Goal: Contribute content

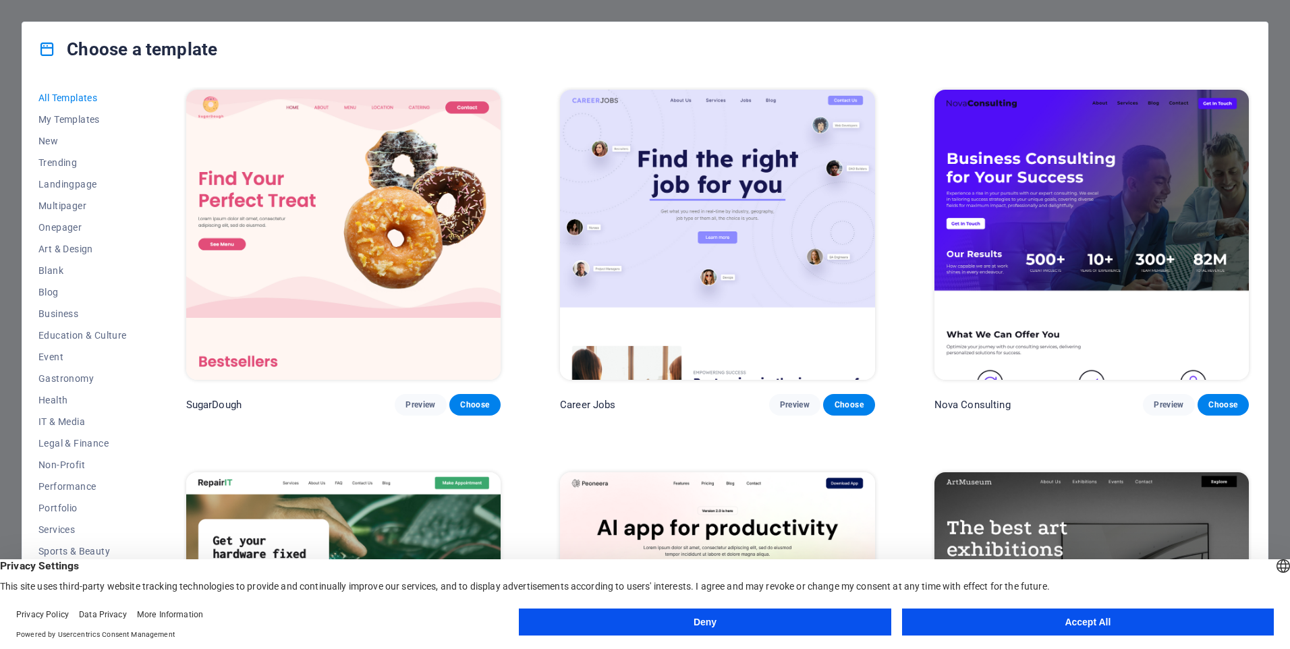
click at [1016, 619] on button "Accept All" at bounding box center [1088, 622] width 372 height 27
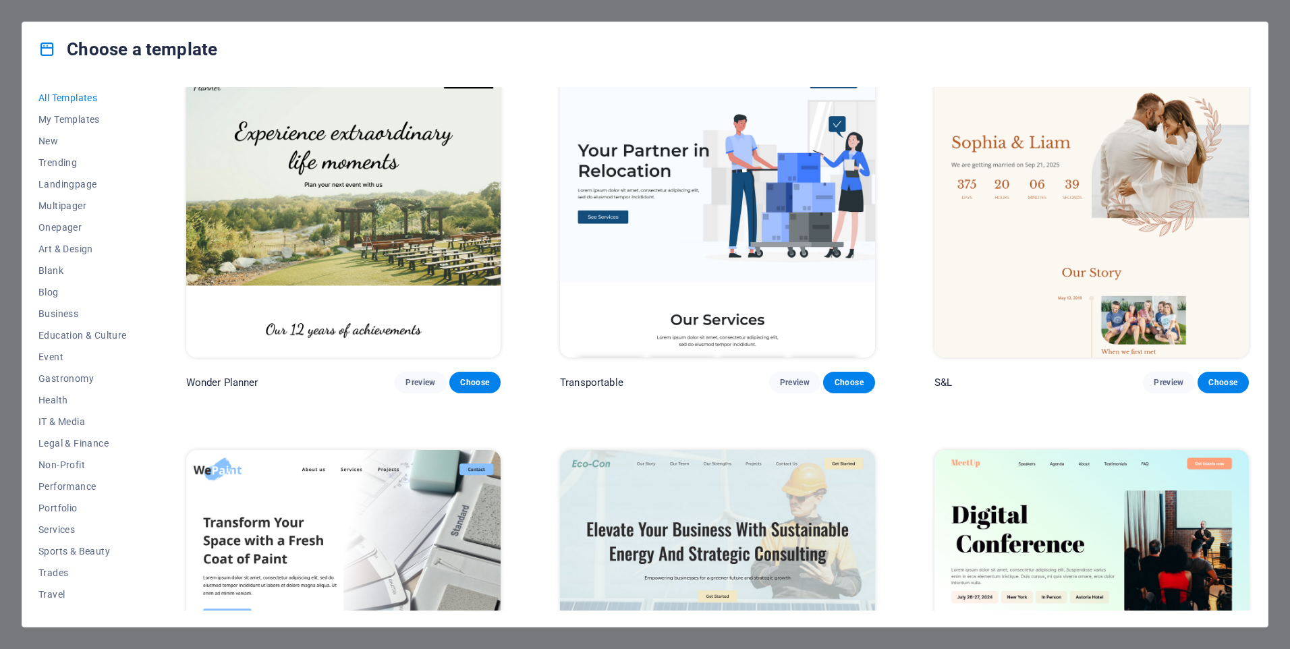
scroll to position [742, 0]
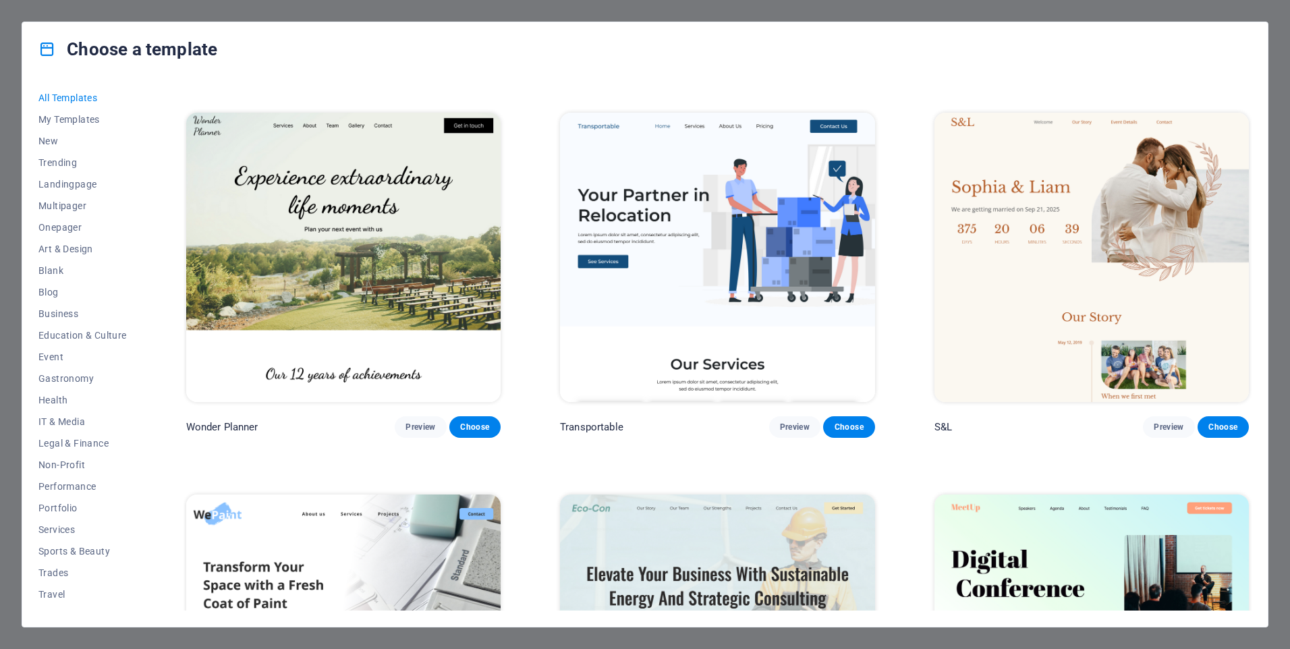
click at [374, 263] on img at bounding box center [343, 258] width 314 height 290
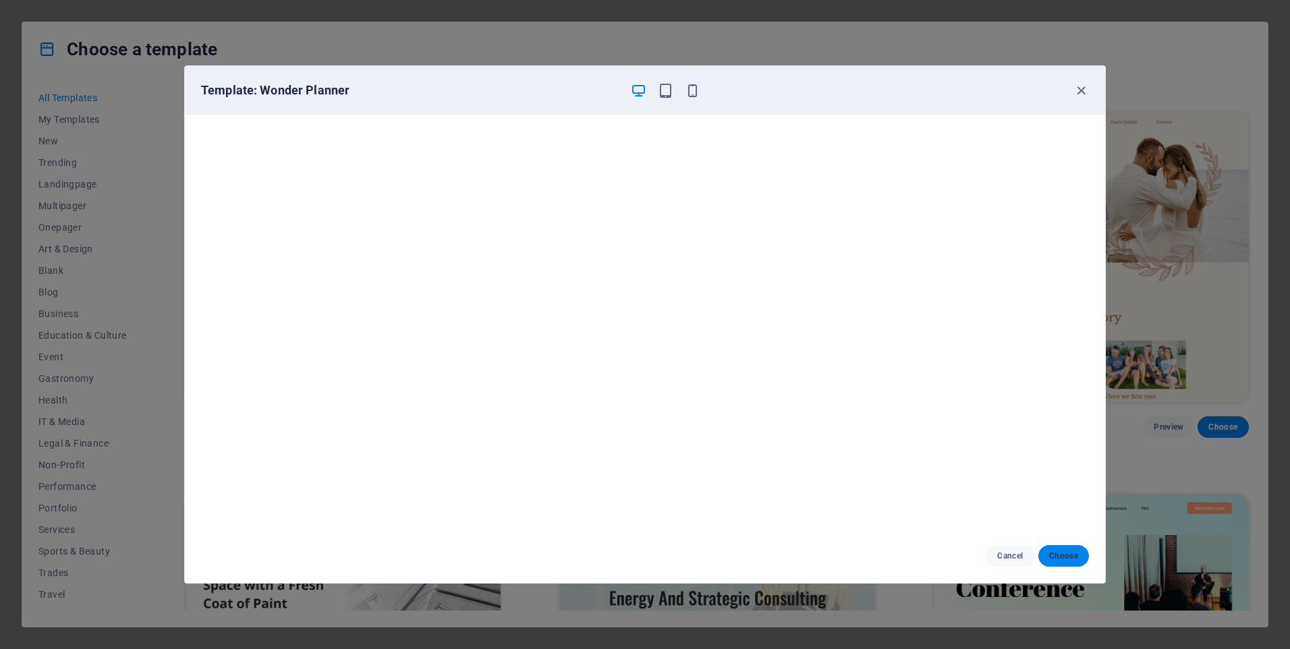
click at [1065, 555] on span "Choose" at bounding box center [1063, 556] width 29 height 11
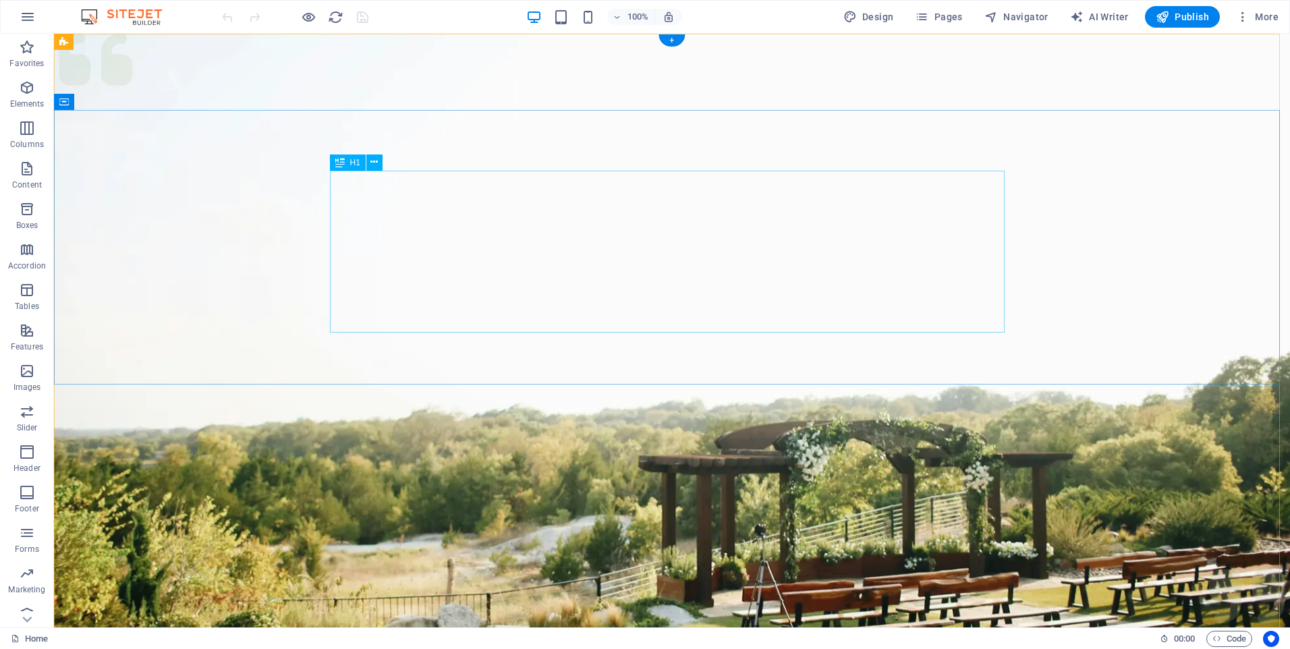
click at [380, 166] on button at bounding box center [374, 163] width 16 height 16
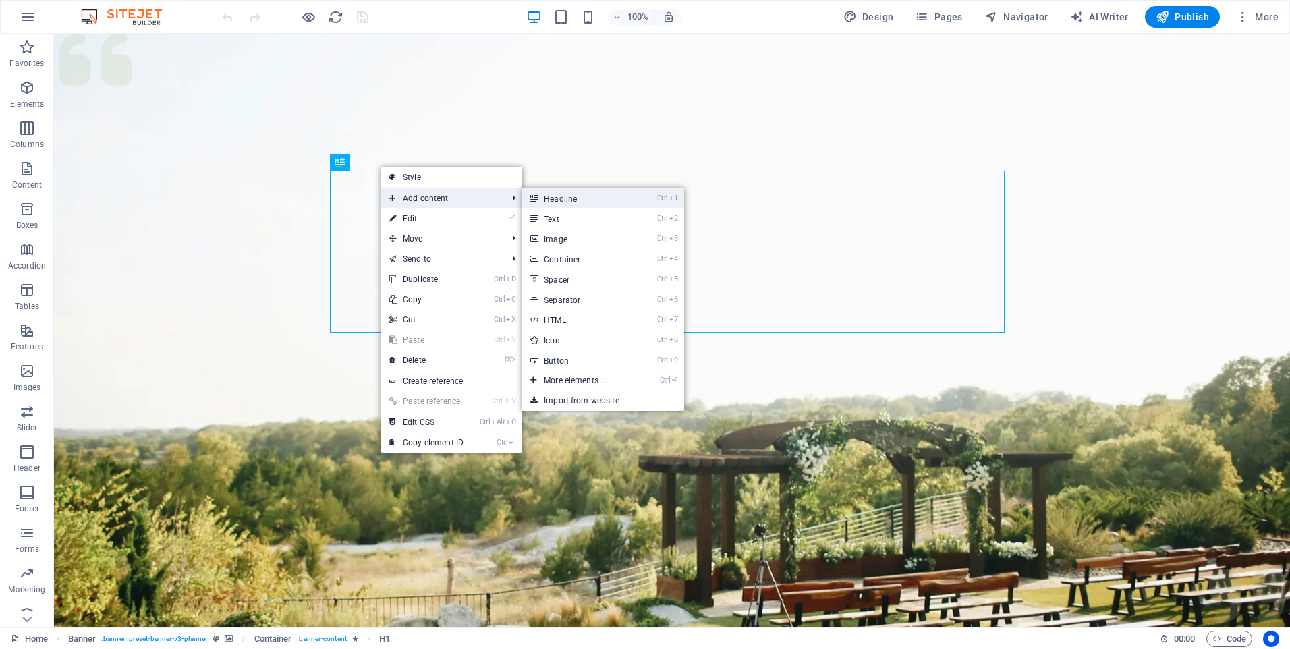
click at [554, 198] on link "Ctrl 1 Headline" at bounding box center [577, 198] width 111 height 20
